Goal: Information Seeking & Learning: Understand process/instructions

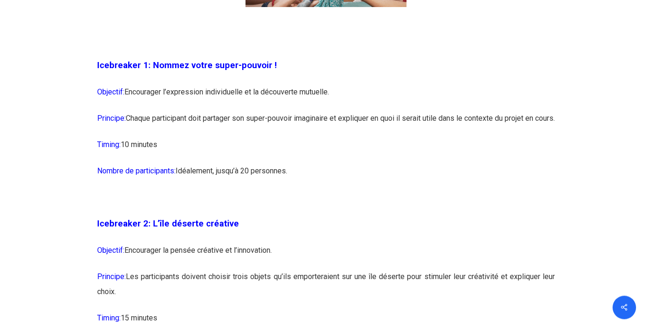
scroll to position [814, 0]
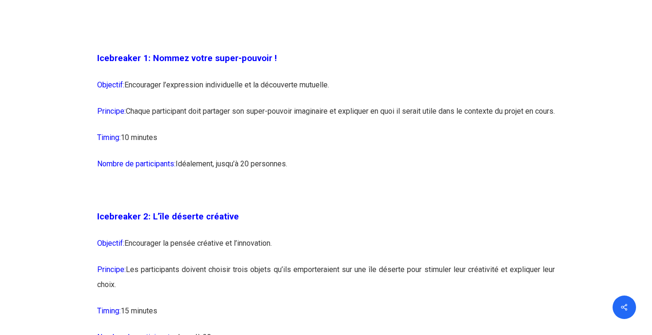
drag, startPoint x: 183, startPoint y: 80, endPoint x: 334, endPoint y: 81, distance: 151.2
click at [334, 81] on p "Objectif: Encourager l’expression individuelle et la découverte mutuelle." at bounding box center [326, 90] width 458 height 26
click at [288, 130] on p "Principe: Chaque participant doit partager son super-pouvoir imaginaire et expl…" at bounding box center [326, 117] width 458 height 26
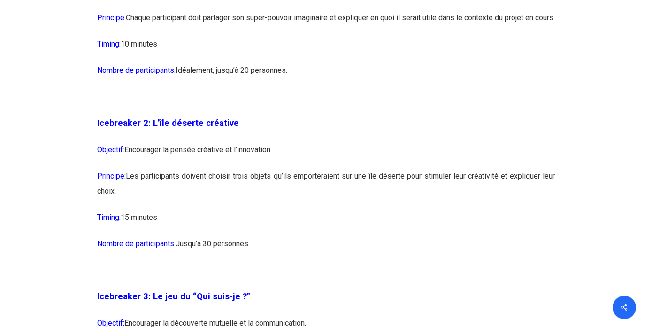
scroll to position [910, 0]
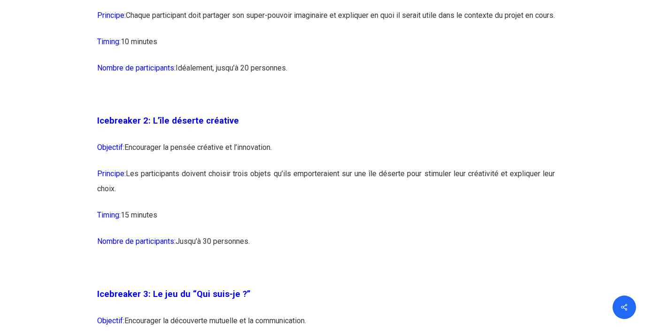
drag, startPoint x: 207, startPoint y: 160, endPoint x: 304, endPoint y: 162, distance: 97.2
click at [304, 162] on p "Objectif: Encourager la pensée créative et l’innovation." at bounding box center [326, 153] width 458 height 26
click at [305, 163] on p "Objectif: Encourager la pensée créative et l’innovation." at bounding box center [326, 153] width 458 height 26
drag, startPoint x: 191, startPoint y: 183, endPoint x: 308, endPoint y: 216, distance: 121.9
click at [308, 208] on p "Principe: Les participants doivent choisir trois objets qu’ils emporteraient su…" at bounding box center [326, 186] width 458 height 41
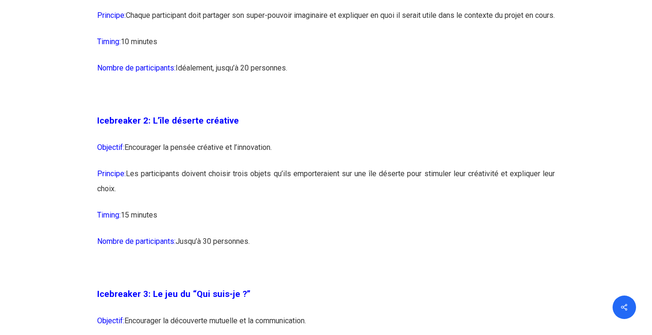
click at [308, 208] on p "Principe: Les participants doivent choisir trois objets qu’ils emporteraient su…" at bounding box center [326, 186] width 458 height 41
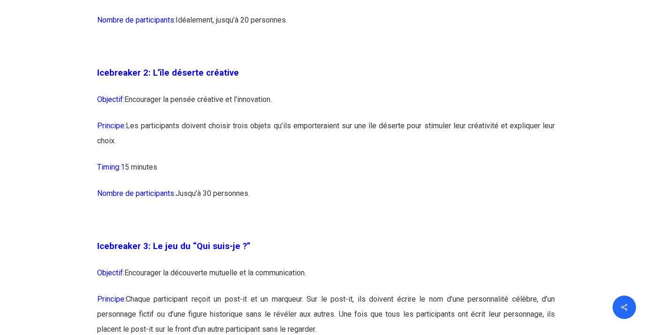
drag, startPoint x: 255, startPoint y: 209, endPoint x: 226, endPoint y: 208, distance: 28.7
click at [226, 208] on p "Nombre de participants: Jusqu’à 30 personnes." at bounding box center [326, 199] width 458 height 26
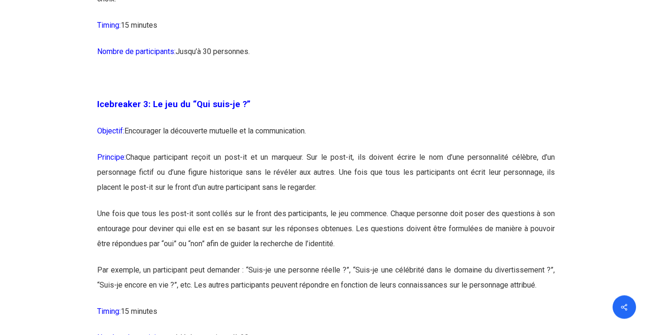
scroll to position [1102, 0]
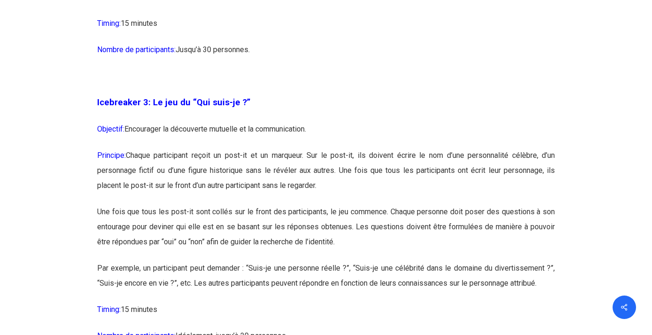
drag, startPoint x: 176, startPoint y: 145, endPoint x: 329, endPoint y: 149, distance: 153.6
click at [329, 148] on p "Objectif: Encourager la découverte mutuelle et la communication." at bounding box center [326, 135] width 458 height 26
drag, startPoint x: 329, startPoint y: 149, endPoint x: 148, endPoint y: 148, distance: 180.8
click at [148, 148] on p "Objectif: Encourager la découverte mutuelle et la communication." at bounding box center [326, 135] width 458 height 26
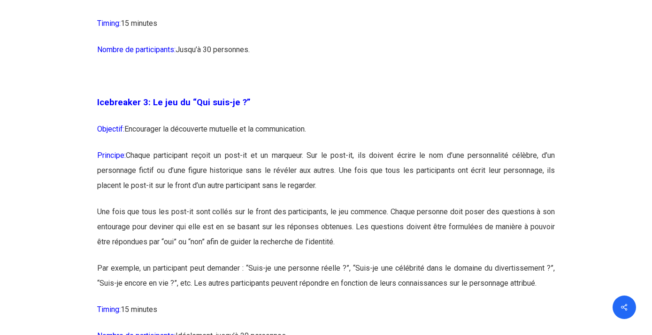
click at [148, 148] on p "Objectif: Encourager la découverte mutuelle et la communication." at bounding box center [326, 135] width 458 height 26
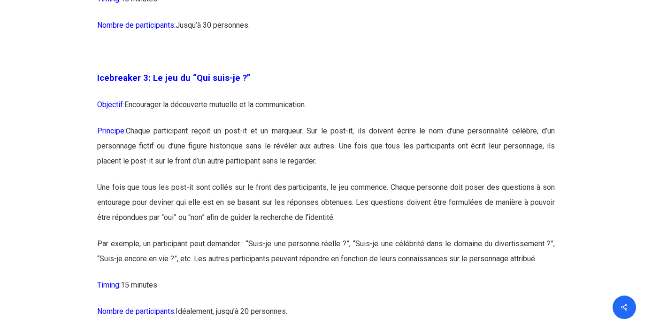
scroll to position [1150, 0]
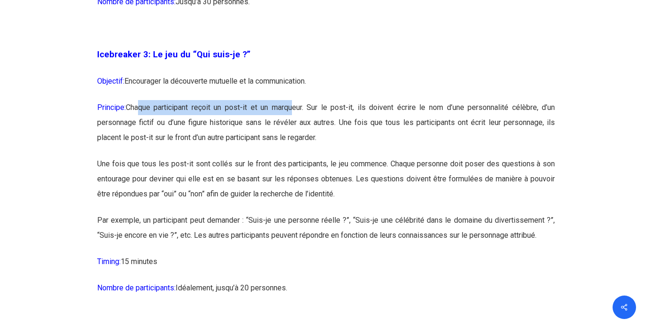
drag, startPoint x: 140, startPoint y: 121, endPoint x: 293, endPoint y: 123, distance: 153.1
click at [293, 123] on p "Principe: Chaque participant reçoit un post-it et un marqueur. Sur le post-it, …" at bounding box center [326, 128] width 458 height 56
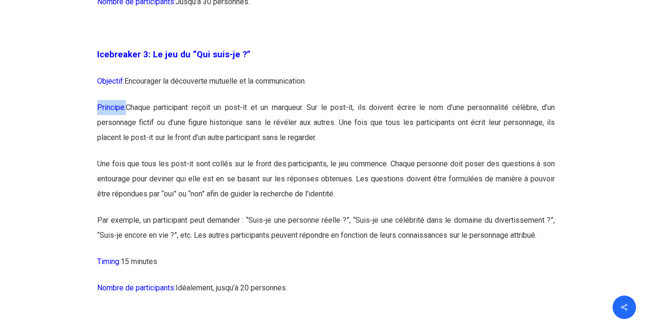
click at [293, 123] on p "Principe: Chaque participant reçoit un post-it et un marqueur. Sur le post-it, …" at bounding box center [326, 128] width 458 height 56
click at [293, 150] on p "Principe: Chaque participant reçoit un post-it et un marqueur. Sur le post-it, …" at bounding box center [326, 128] width 458 height 56
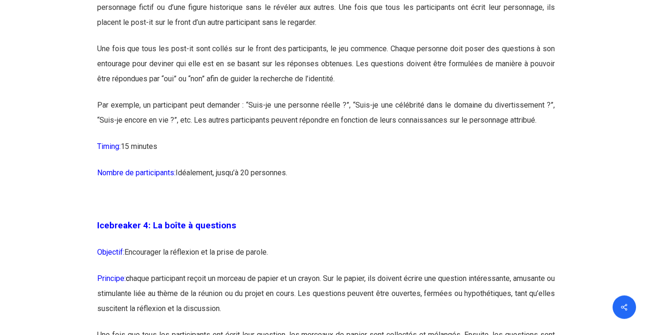
scroll to position [1389, 0]
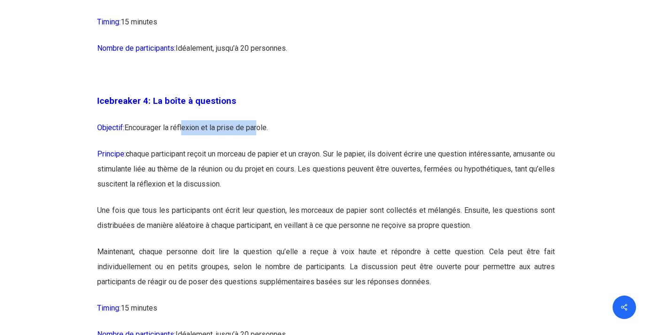
drag, startPoint x: 189, startPoint y: 145, endPoint x: 265, endPoint y: 145, distance: 76.1
click at [265, 145] on p "Objectif: Encourager la réflexion et la prise de parole." at bounding box center [326, 133] width 458 height 26
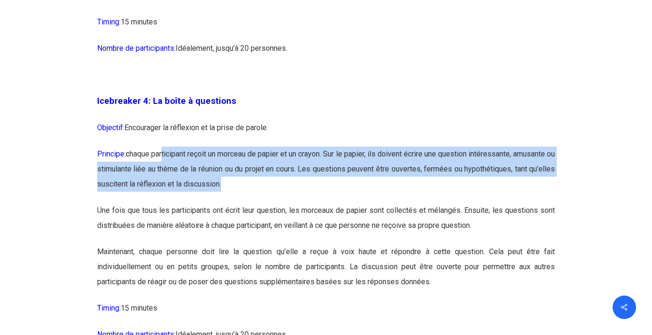
drag, startPoint x: 170, startPoint y: 166, endPoint x: 331, endPoint y: 197, distance: 163.5
click at [331, 197] on p "Principe: c haque participant reçoit un morceau de papier et un crayon. Sur le …" at bounding box center [326, 175] width 458 height 56
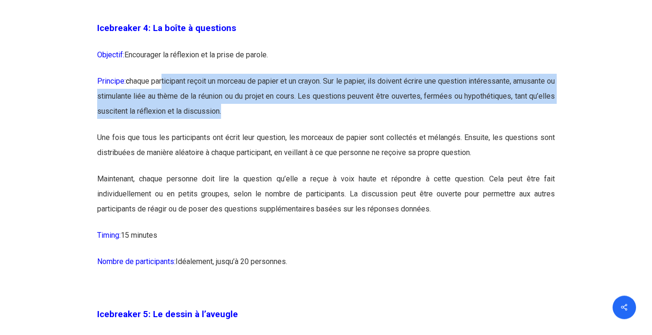
scroll to position [1485, 0]
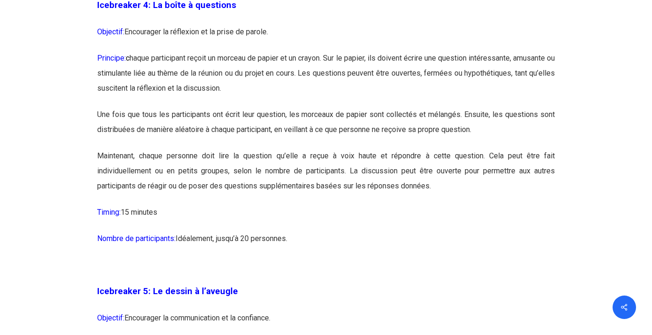
click at [99, 107] on p "Principe: c haque participant reçoit un morceau de papier et un crayon. Sur le …" at bounding box center [326, 79] width 458 height 56
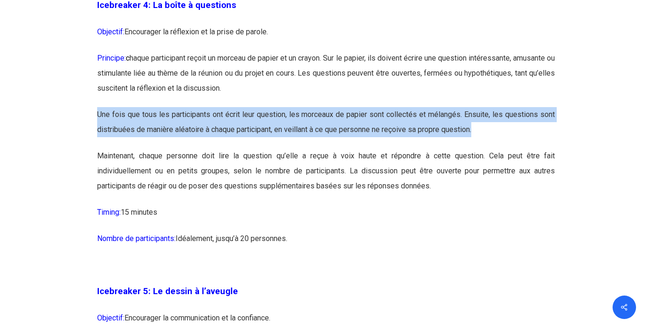
drag, startPoint x: 97, startPoint y: 127, endPoint x: 515, endPoint y: 148, distance: 419.0
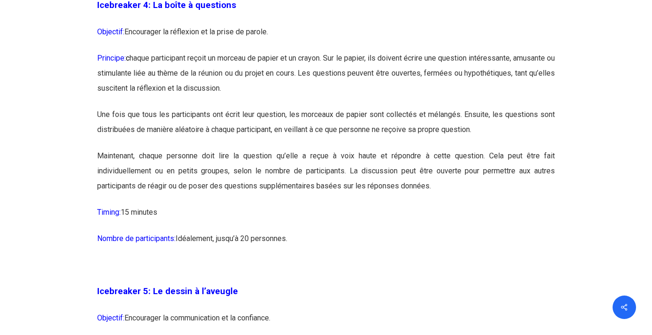
click at [515, 148] on p "Une fois que tous les participants ont écrit leur question, les morceaux de pap…" at bounding box center [326, 127] width 458 height 41
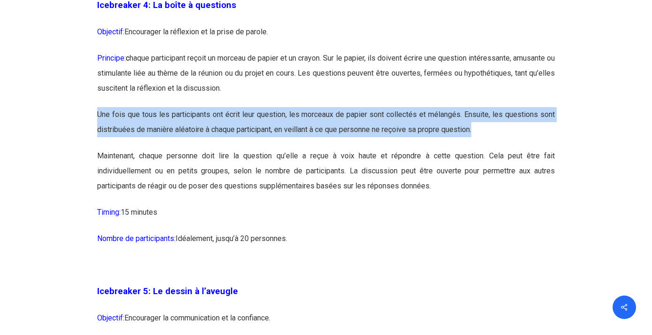
drag, startPoint x: 515, startPoint y: 148, endPoint x: 85, endPoint y: 132, distance: 430.0
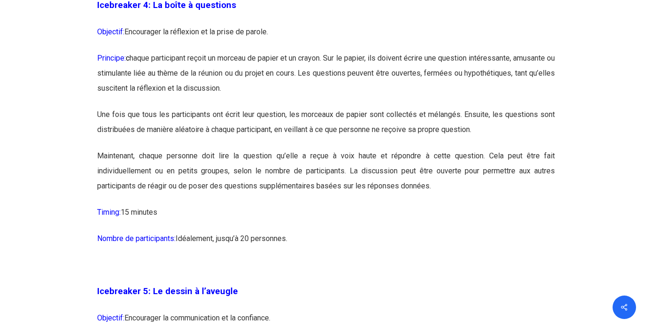
click at [275, 191] on p "Maintenant, chaque personne doit lire la question qu’elle a reçue à voix haute …" at bounding box center [326, 176] width 458 height 56
click at [296, 148] on p "Une fois que tous les participants ont écrit leur question, les morceaux de pap…" at bounding box center [326, 127] width 458 height 41
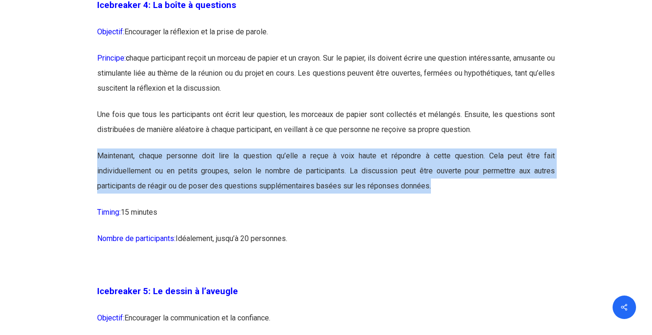
drag, startPoint x: 96, startPoint y: 169, endPoint x: 446, endPoint y: 200, distance: 351.2
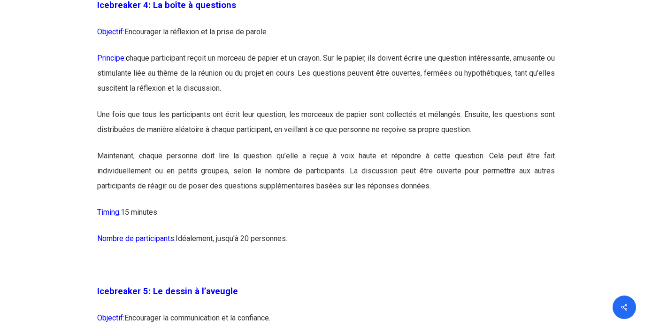
click at [446, 200] on p "Maintenant, chaque personne doit lire la question qu’elle a reçue à voix haute …" at bounding box center [326, 176] width 458 height 56
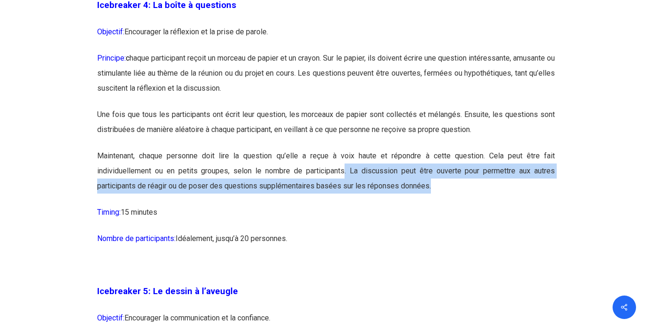
drag, startPoint x: 446, startPoint y: 200, endPoint x: 347, endPoint y: 178, distance: 101.3
click at [347, 178] on p "Maintenant, chaque personne doit lire la question qu’elle a reçue à voix haute …" at bounding box center [326, 176] width 458 height 56
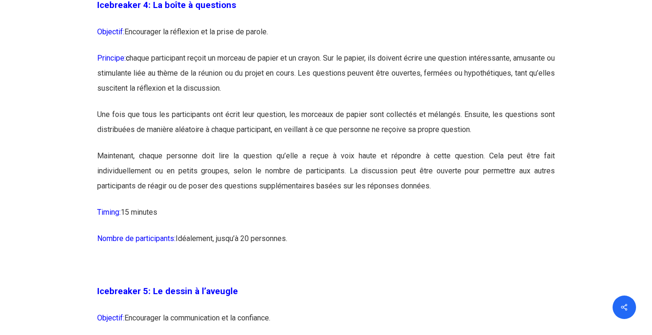
click at [347, 178] on p "Maintenant, chaque personne doit lire la question qu’elle a reçue à voix haute …" at bounding box center [326, 176] width 458 height 56
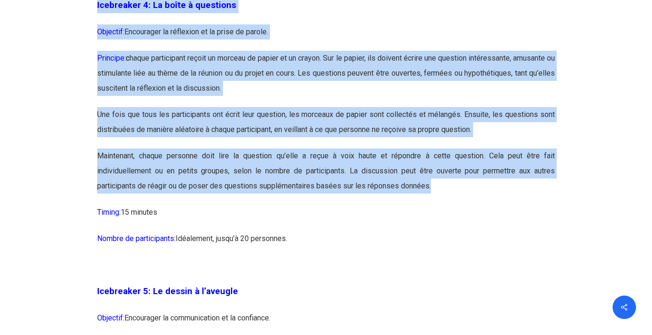
drag, startPoint x: 536, startPoint y: 218, endPoint x: 64, endPoint y: 169, distance: 474.6
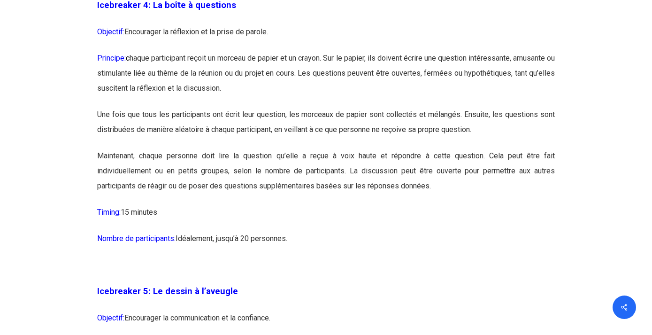
click at [182, 185] on p "Maintenant, chaque personne doit lire la question qu’elle a reçue à voix haute …" at bounding box center [326, 176] width 458 height 56
click at [186, 185] on p "Maintenant, chaque personne doit lire la question qu’elle a reçue à voix haute …" at bounding box center [326, 176] width 458 height 56
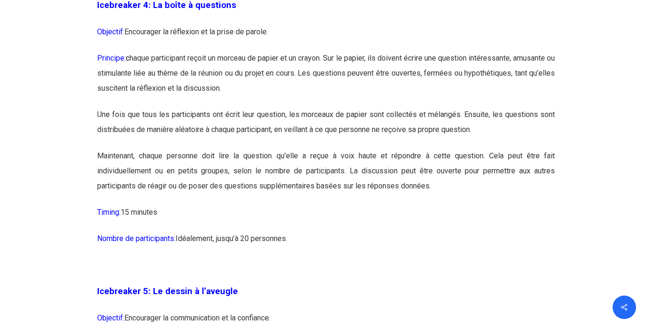
click at [265, 192] on p "Maintenant, chaque personne doit lire la question qu’elle a reçue à voix haute …" at bounding box center [326, 176] width 458 height 56
click at [265, 194] on p "Maintenant, chaque personne doit lire la question qu’elle a reçue à voix haute …" at bounding box center [326, 176] width 458 height 56
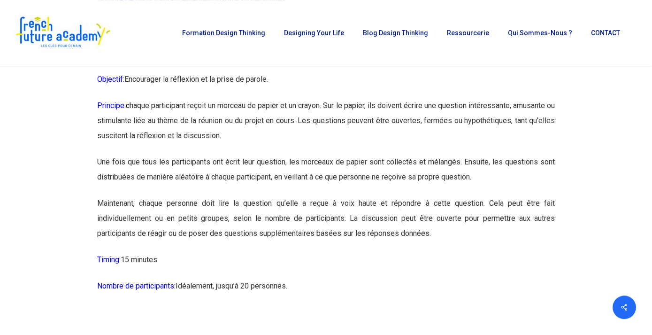
scroll to position [1437, 0]
click at [320, 193] on p "Une fois que tous les participants ont écrit leur question, les morceaux de pap…" at bounding box center [326, 175] width 458 height 41
